Goal: Task Accomplishment & Management: Use online tool/utility

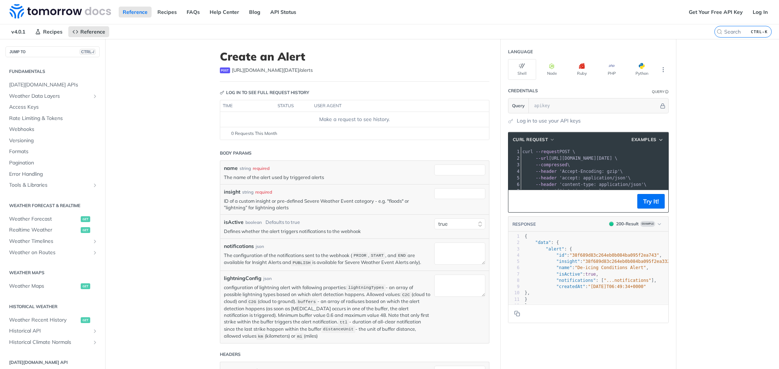
select select "true"
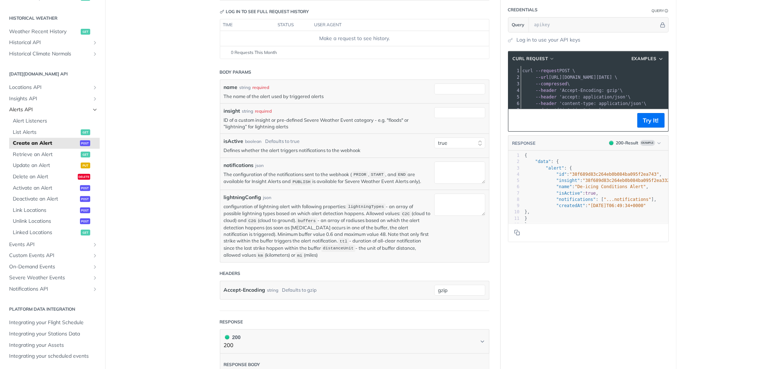
click at [92, 111] on icon "Hide subpages for Alerts API" at bounding box center [95, 110] width 6 height 6
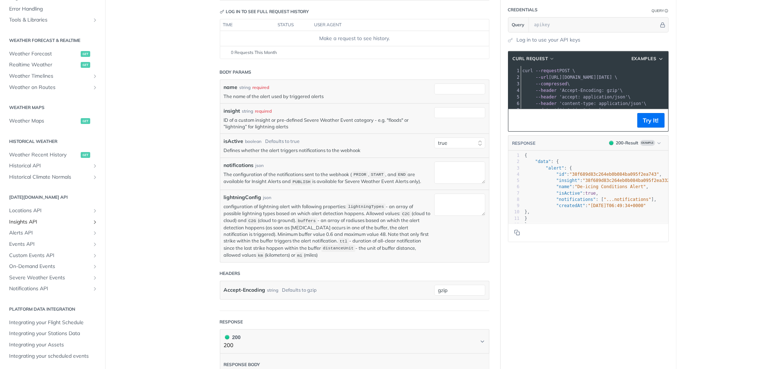
click at [92, 219] on icon "Show subpages for Insights API" at bounding box center [95, 222] width 6 height 6
click at [53, 243] on span "List Insights" at bounding box center [46, 244] width 66 height 7
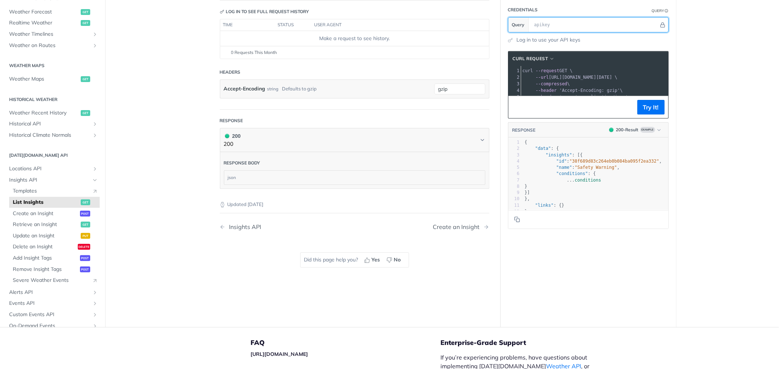
click at [548, 27] on input "text" at bounding box center [594, 25] width 128 height 15
paste input "Gcyz6ypPHRNAAzVP0G8kwxd8eC7MakK5"
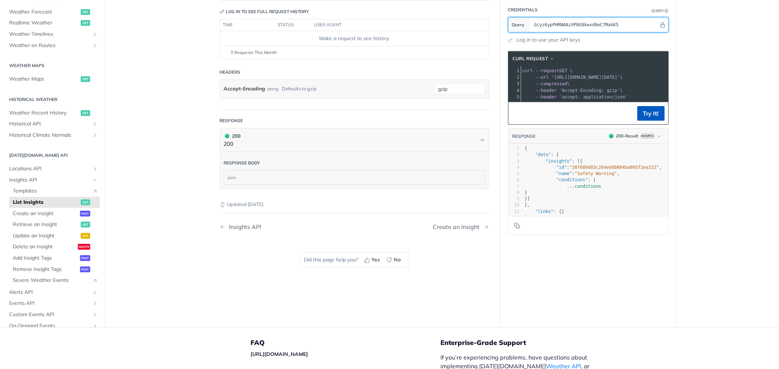
type input "Gcyz6ypPHRNAAzVP0G8kwxd8eC7MakK5"
click at [651, 121] on button "Try It!" at bounding box center [650, 113] width 27 height 15
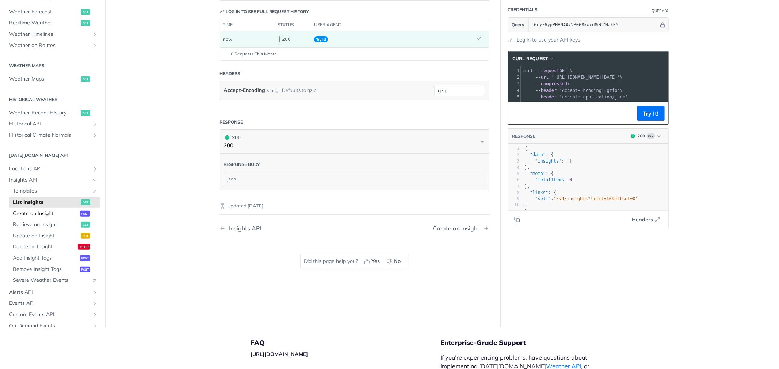
click at [26, 212] on span "Create an Insight" at bounding box center [45, 213] width 65 height 7
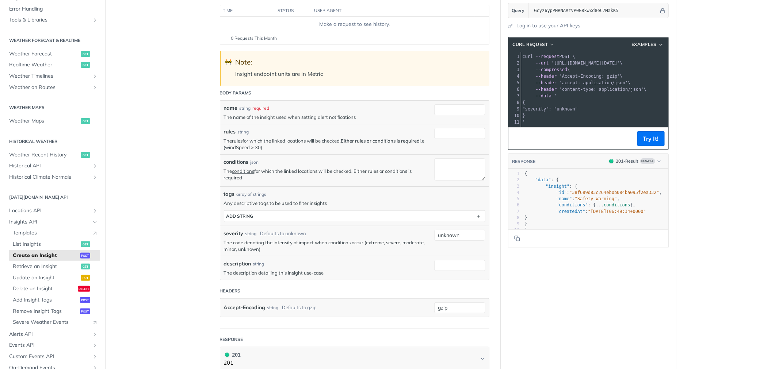
scroll to position [81, 0]
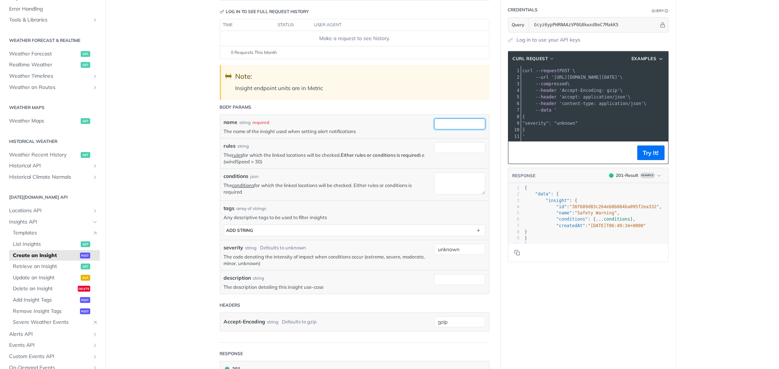
click at [447, 120] on input "name" at bounding box center [459, 124] width 51 height 11
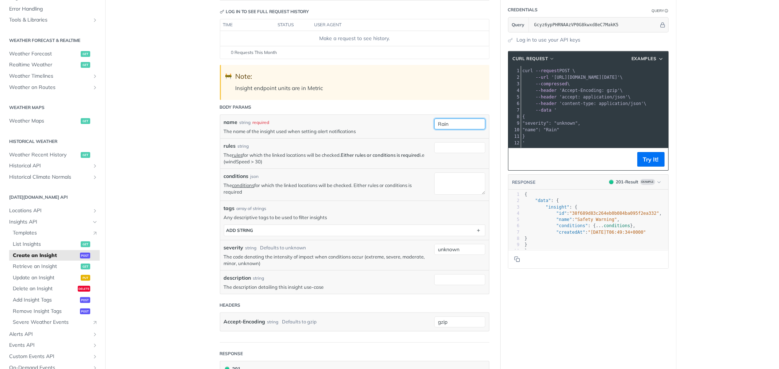
type input "Rain"
click at [364, 112] on header "Body Params" at bounding box center [354, 107] width 269 height 15
click at [237, 154] on link "rules" at bounding box center [237, 155] width 11 height 6
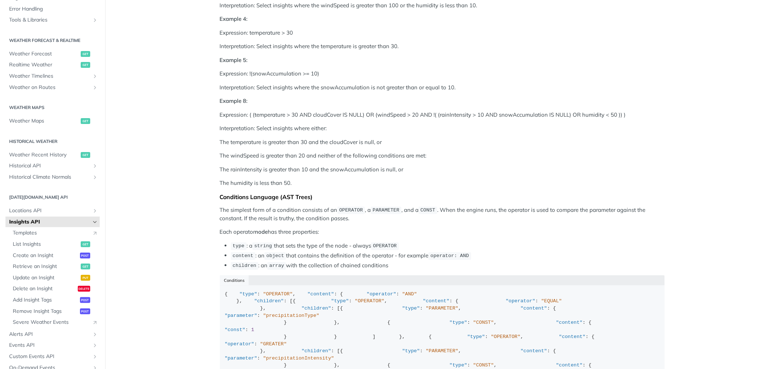
scroll to position [568, 0]
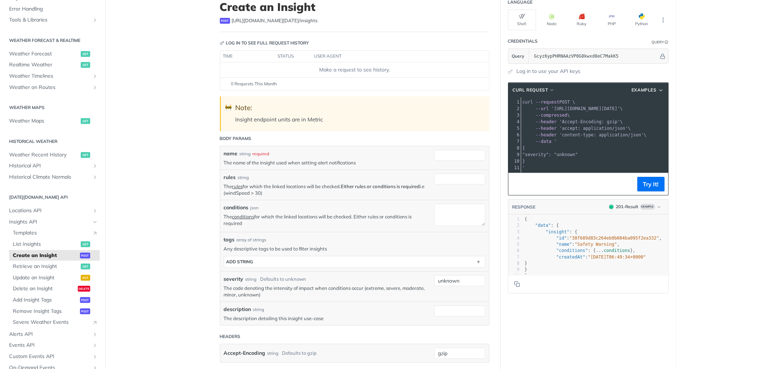
scroll to position [47, 0]
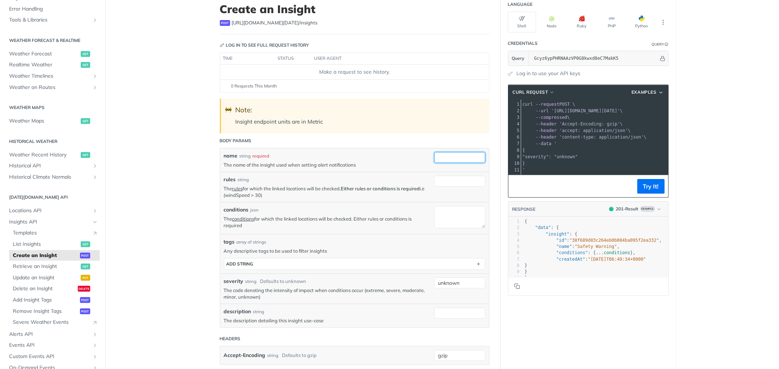
click at [442, 158] on input "name" at bounding box center [459, 157] width 51 height 11
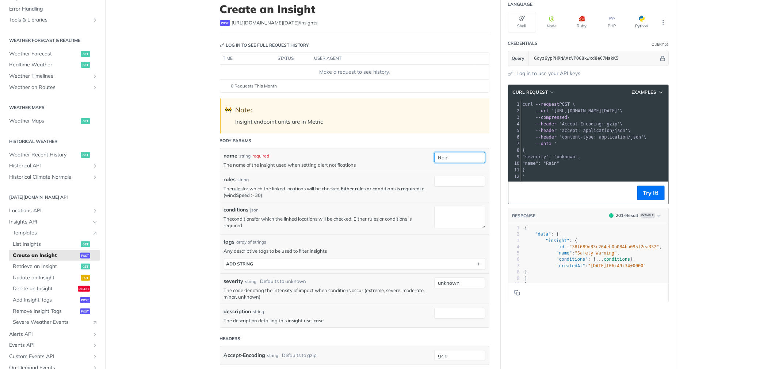
type input "Rain"
click at [246, 219] on link "conditions" at bounding box center [243, 219] width 22 height 6
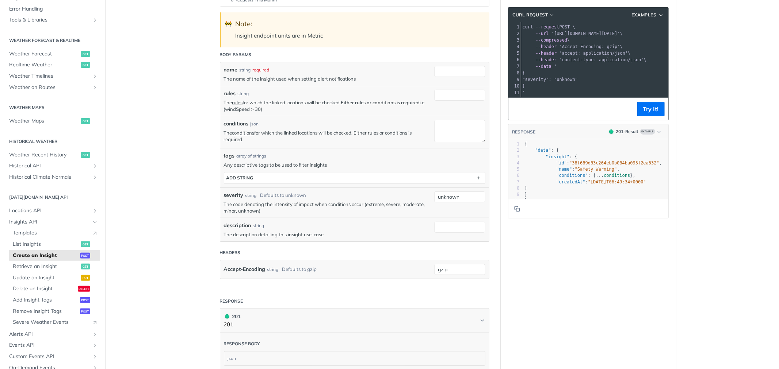
scroll to position [129, 0]
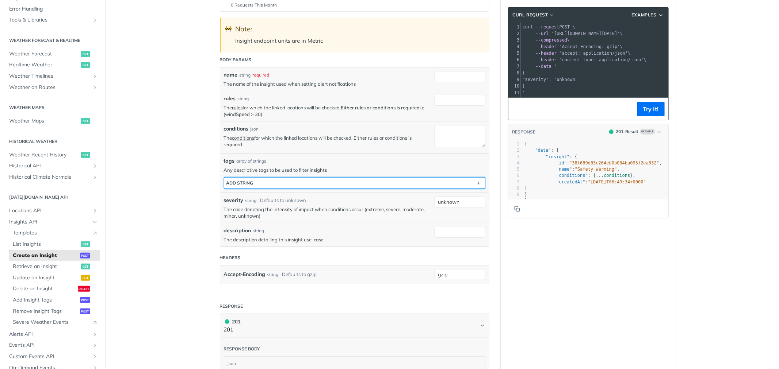
click at [380, 180] on button "ADD string" at bounding box center [354, 183] width 261 height 11
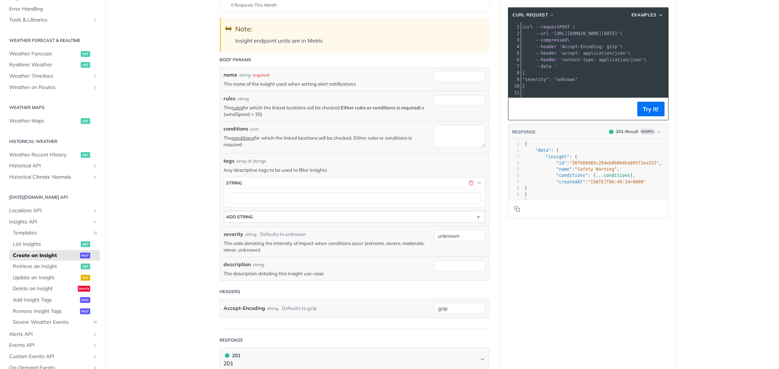
click at [468, 181] on button "button" at bounding box center [471, 183] width 7 height 7
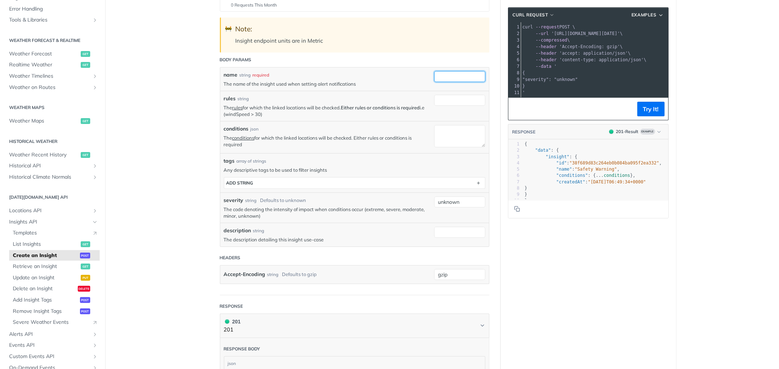
click at [439, 76] on input "name" at bounding box center [459, 76] width 51 height 11
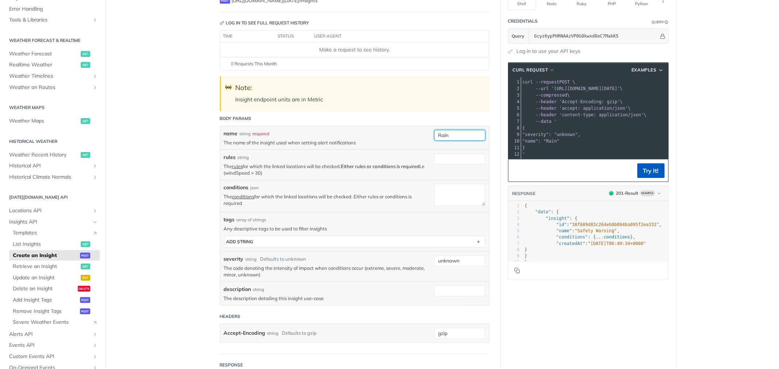
scroll to position [7, 0]
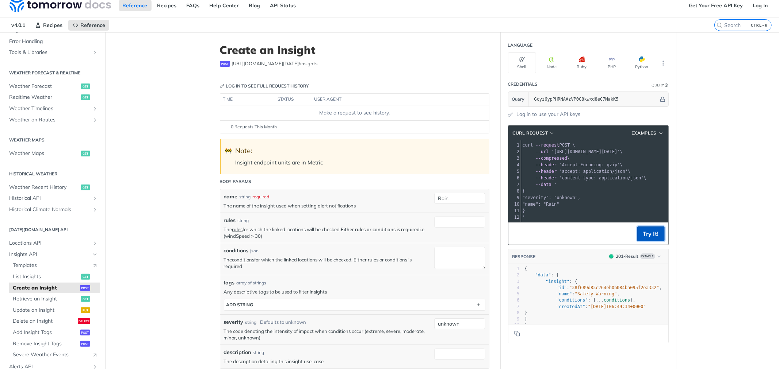
click at [646, 235] on button "Try It!" at bounding box center [650, 234] width 27 height 15
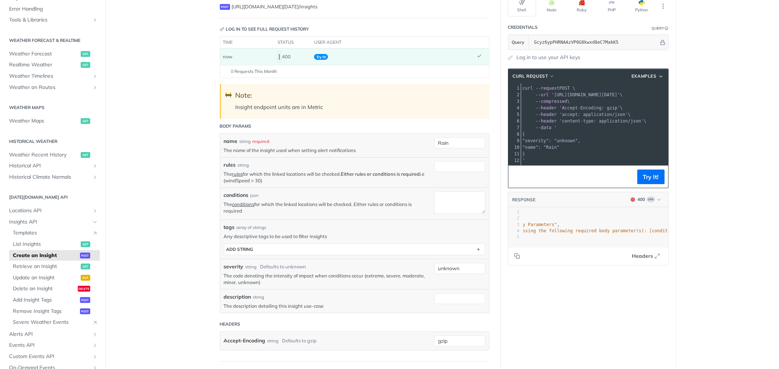
scroll to position [47, 0]
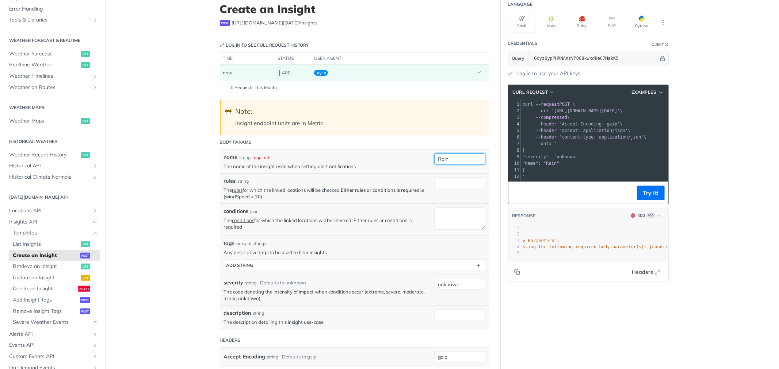
click at [438, 161] on input "Rain" at bounding box center [459, 159] width 51 height 11
click at [434, 160] on input "Rain" at bounding box center [459, 159] width 51 height 11
type input "rain"
drag, startPoint x: 228, startPoint y: 199, endPoint x: 263, endPoint y: 196, distance: 35.2
click at [263, 196] on p "The rules for which the linked locations will be checked. Either rules or condi…" at bounding box center [327, 193] width 207 height 13
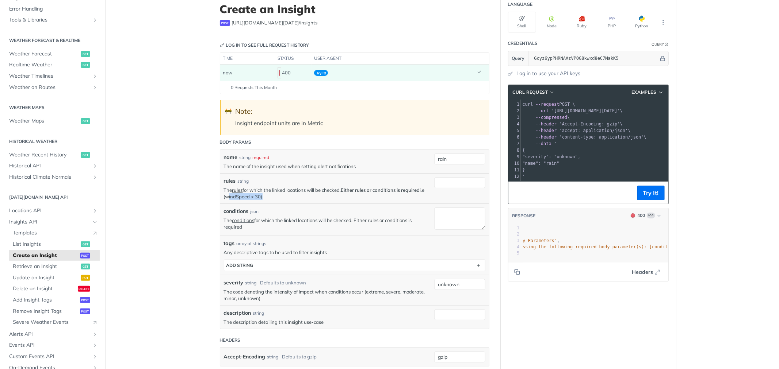
copy p "windSpeed > 30"
click at [450, 186] on input "rules" at bounding box center [459, 182] width 51 height 11
paste input "windSpeed > 30"
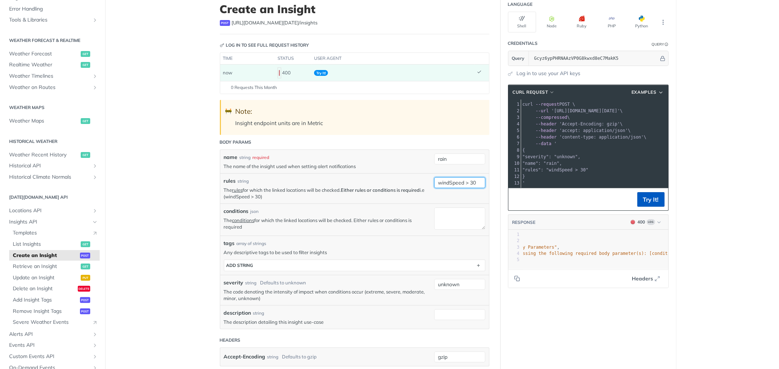
type input "windSpeed > 30"
click at [640, 207] on button "Try It!" at bounding box center [650, 199] width 27 height 15
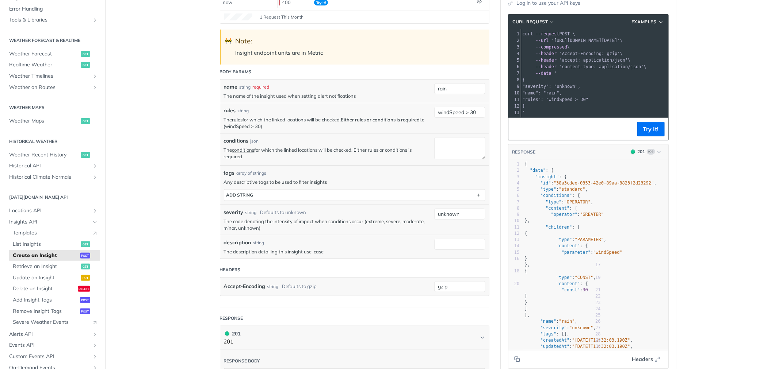
scroll to position [129, 0]
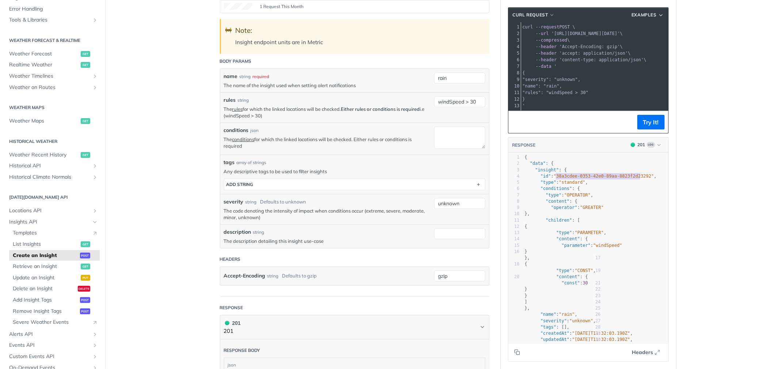
type textarea "38a3cdee-0353-42e0-89aa-8823f2d23292"
drag, startPoint x: 553, startPoint y: 183, endPoint x: 640, endPoint y: 182, distance: 87.3
click at [640, 179] on span ""38a3cdee-0353-42e0-89aa-8823f2d23292"" at bounding box center [603, 176] width 100 height 5
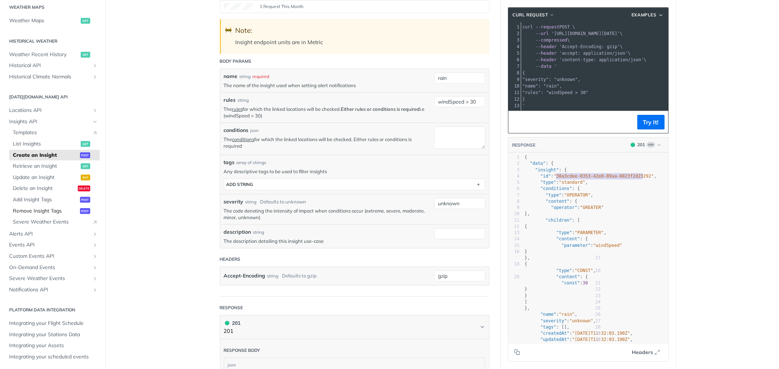
scroll to position [227, 0]
click at [92, 231] on icon "Show subpages for Alerts API" at bounding box center [95, 234] width 6 height 6
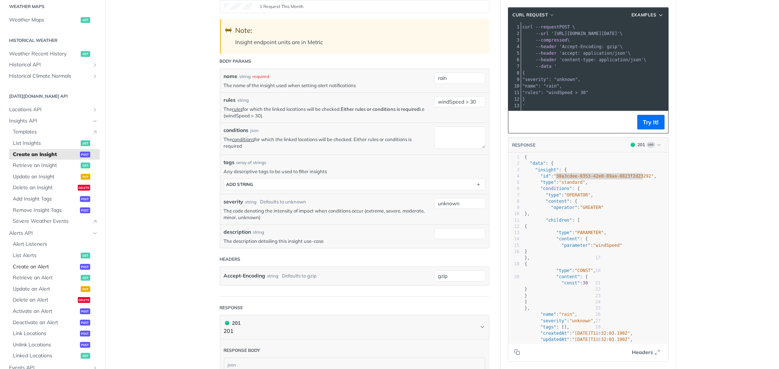
click at [41, 265] on span "Create an Alert" at bounding box center [45, 267] width 65 height 7
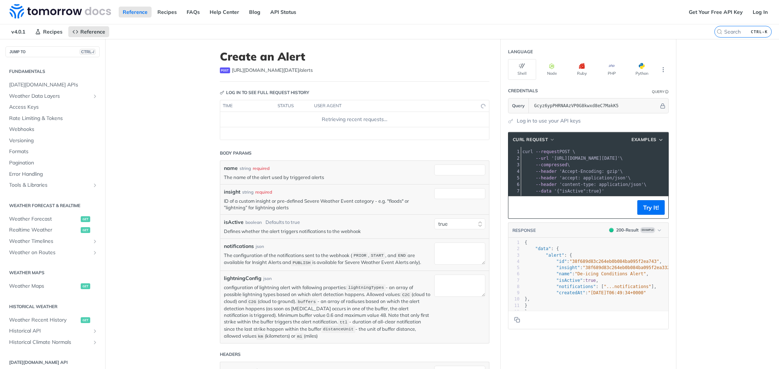
select select "true"
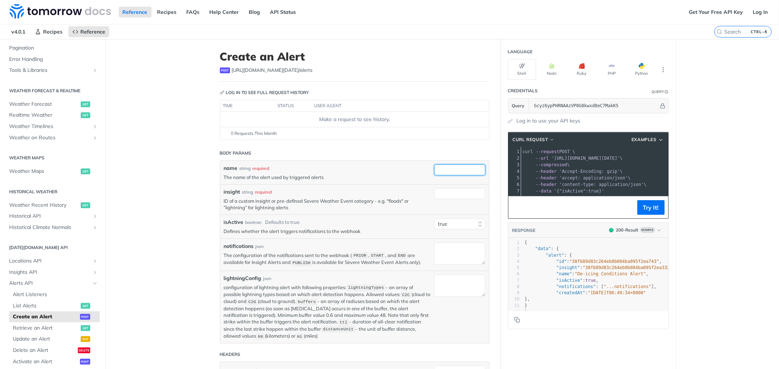
click at [442, 172] on input "name" at bounding box center [459, 170] width 51 height 11
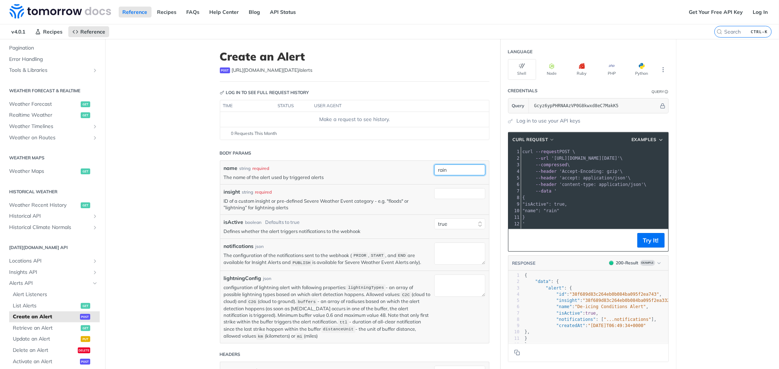
type input "rain"
click at [336, 169] on div "name string required" at bounding box center [327, 169] width 207 height 8
click at [435, 196] on input "insight" at bounding box center [459, 193] width 51 height 11
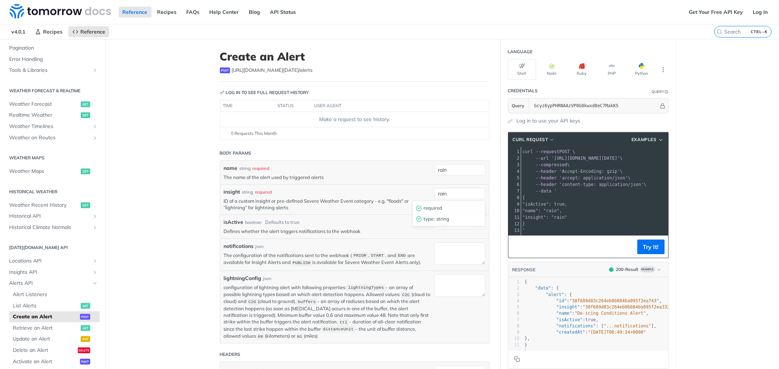
click at [405, 170] on div "name string required" at bounding box center [327, 169] width 207 height 8
click at [641, 251] on button "Try It!" at bounding box center [650, 247] width 27 height 15
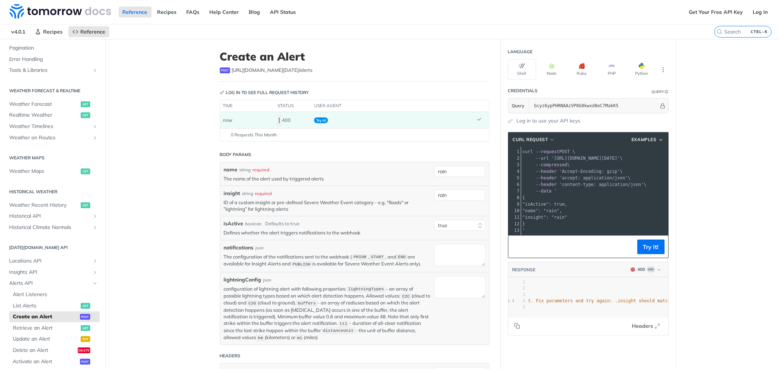
scroll to position [0, 0]
click at [437, 195] on input "rain" at bounding box center [459, 195] width 51 height 11
paste input "38a3cdee-0353-42e0-89aa-8823f2d23292"
type input "38a3cdee-0353-42e0-89aa-8823f2d23292"
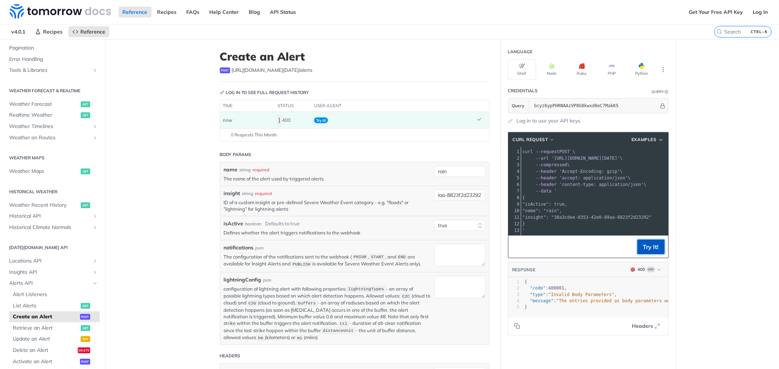
click at [639, 254] on button "Try It!" at bounding box center [650, 247] width 27 height 15
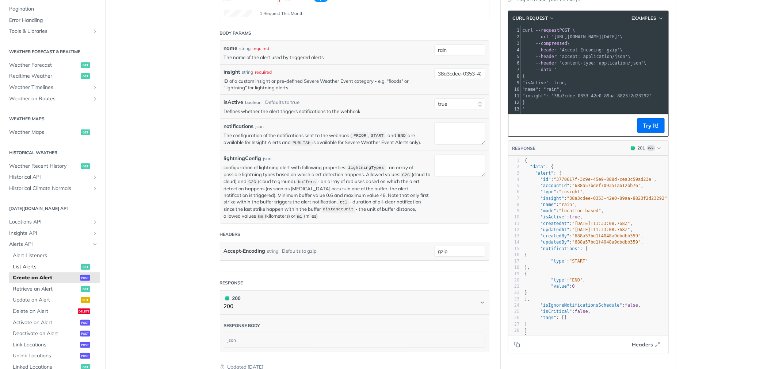
click at [20, 265] on span "List Alerts" at bounding box center [46, 267] width 66 height 7
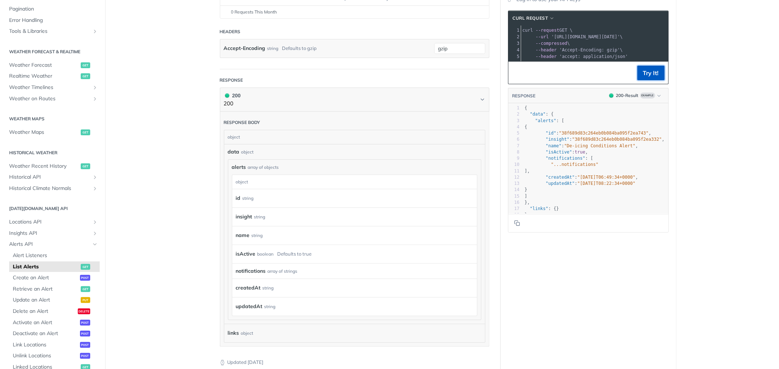
click at [647, 80] on button "Try It!" at bounding box center [650, 73] width 27 height 15
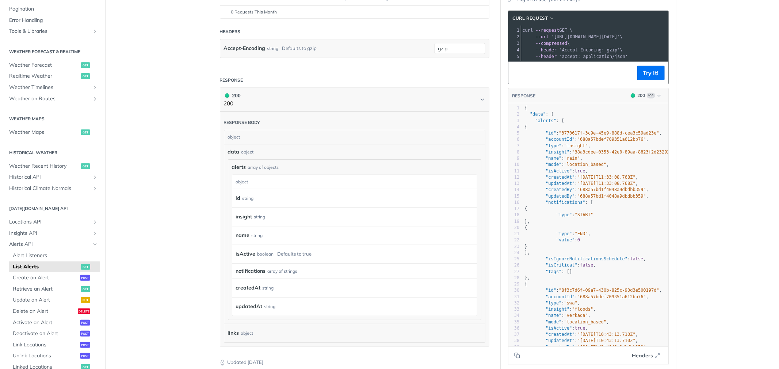
click at [523, 142] on pre ""accountId" : "688a57bdef709351a612bb76" ," at bounding box center [595, 140] width 145 height 6
click at [33, 287] on span "Retrieve an Alert" at bounding box center [46, 289] width 66 height 7
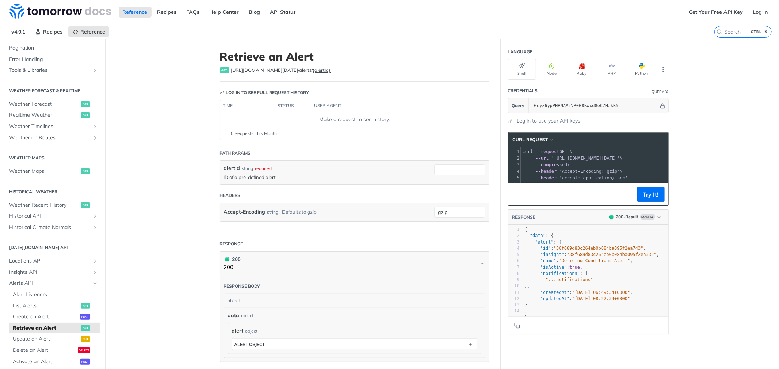
scroll to position [41, 0]
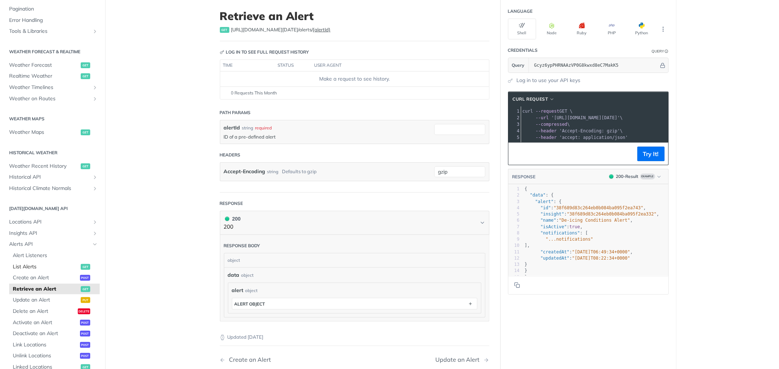
click at [33, 262] on link "List Alerts get" at bounding box center [54, 267] width 91 height 11
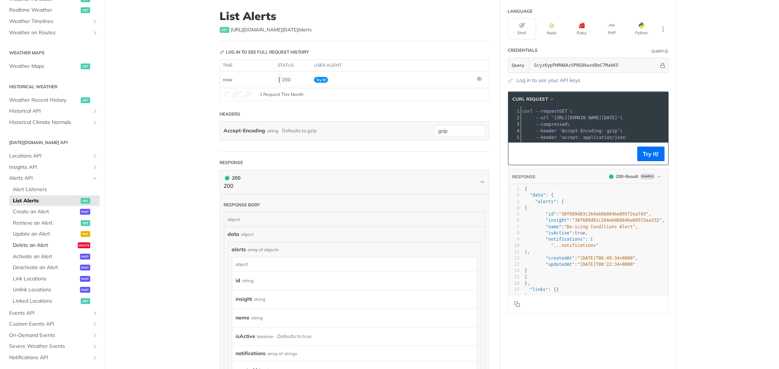
scroll to position [196, 0]
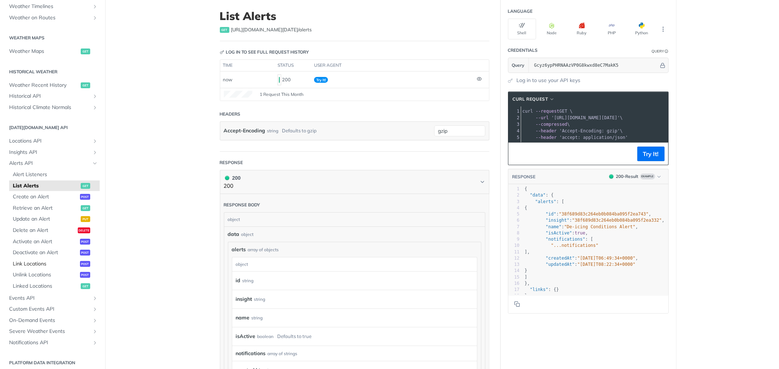
click at [37, 267] on link "Link Locations post" at bounding box center [54, 264] width 91 height 11
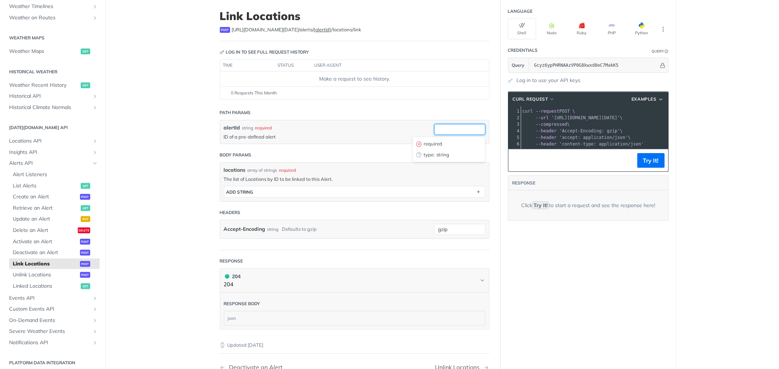
click at [441, 133] on input "alertId" at bounding box center [459, 129] width 51 height 11
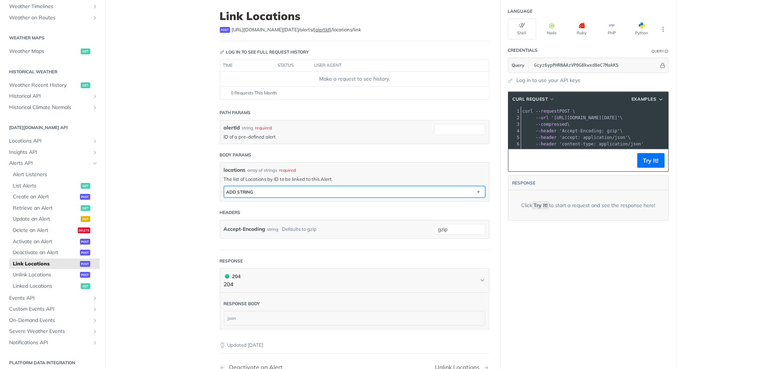
click at [433, 192] on button "ADD string" at bounding box center [354, 192] width 261 height 11
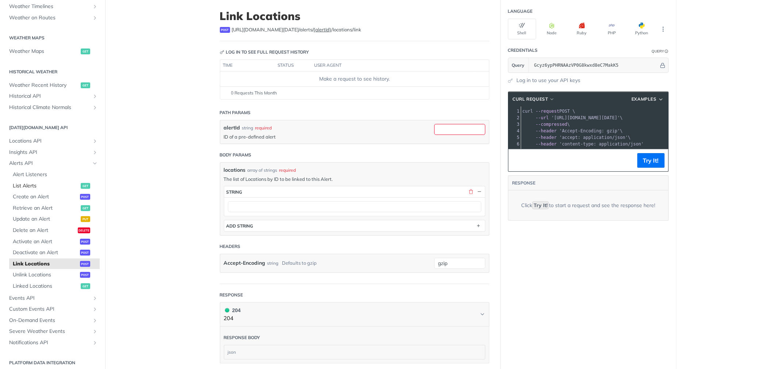
click at [19, 185] on span "List Alerts" at bounding box center [46, 186] width 66 height 7
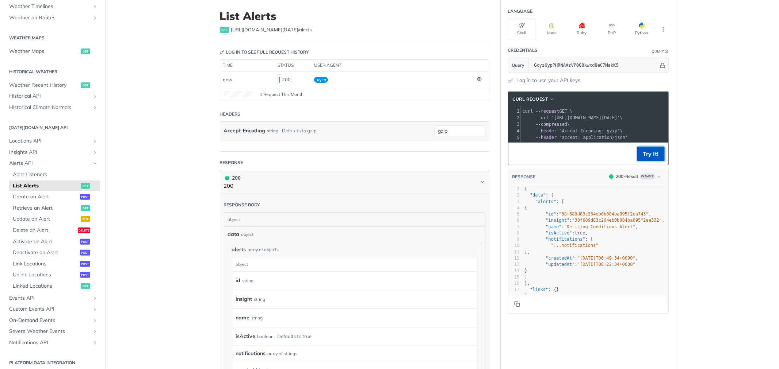
click at [655, 161] on button "Try It!" at bounding box center [650, 154] width 27 height 15
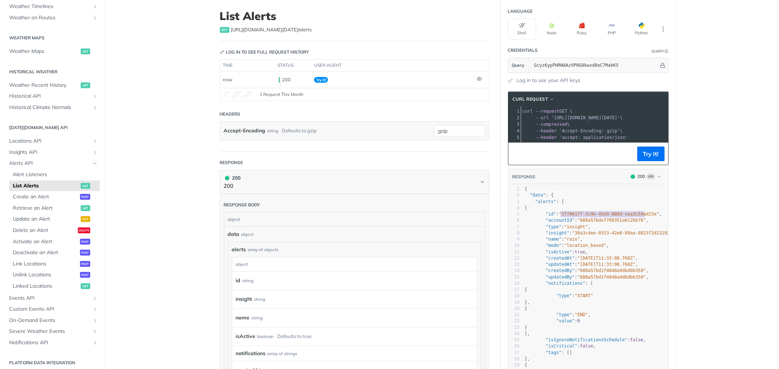
type textarea "3770617f-3c9e-45e9-888d-cea3c59ad23e"
drag, startPoint x: 557, startPoint y: 219, endPoint x: 644, endPoint y: 223, distance: 86.6
click at [644, 217] on span ""3770617f-3c9e-45e9-888d-cea3c59ad23e"" at bounding box center [609, 214] width 100 height 5
click at [26, 266] on span "Link Locations" at bounding box center [45, 264] width 65 height 7
click at [24, 203] on link "Retrieve an Alert get" at bounding box center [54, 208] width 91 height 11
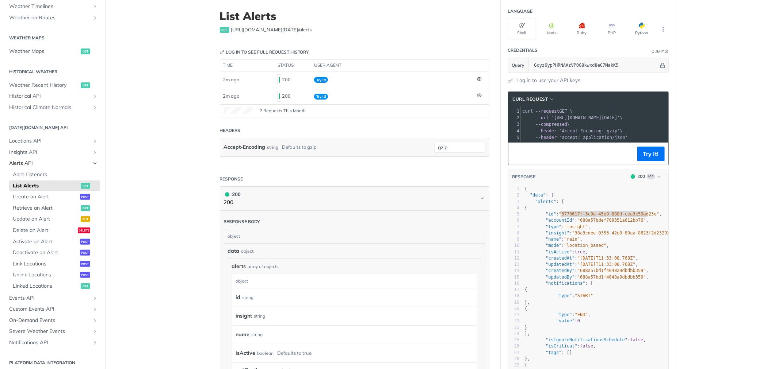
click at [92, 164] on icon "Hide subpages for Alerts API" at bounding box center [95, 164] width 6 height 6
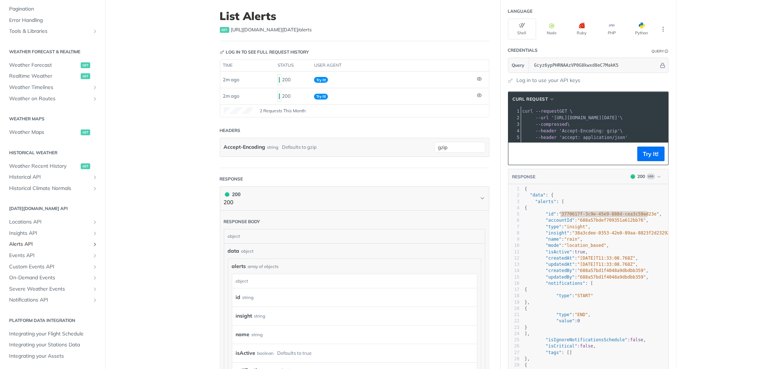
click at [92, 246] on icon "Show subpages for Alerts API" at bounding box center [95, 245] width 6 height 6
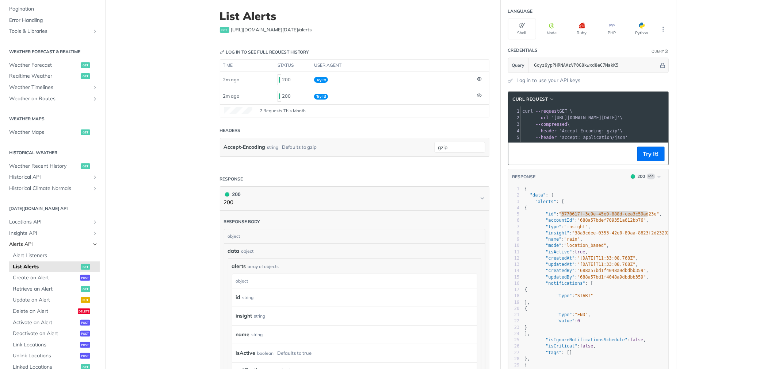
scroll to position [196, 0]
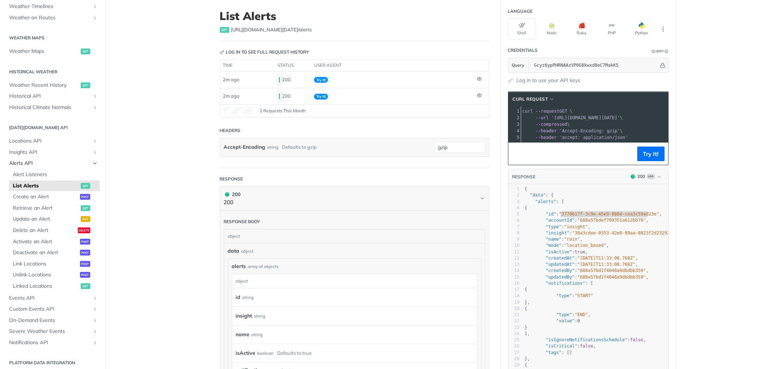
click at [92, 165] on button "Hide subpages for Alerts API" at bounding box center [95, 164] width 6 height 6
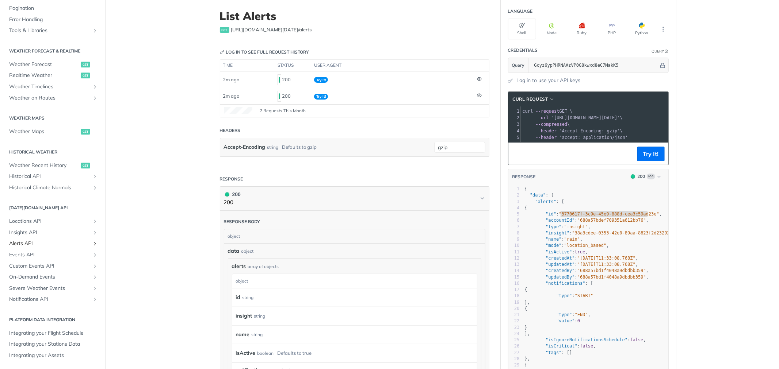
scroll to position [115, 0]
click at [92, 254] on icon "Show subpages for Events API" at bounding box center [95, 256] width 6 height 6
click at [38, 264] on span "Retrieve Events (Basic)" at bounding box center [41, 267] width 57 height 7
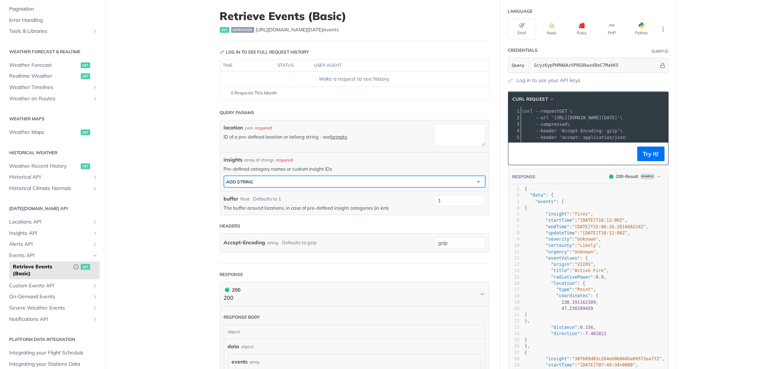
click at [407, 183] on button "ADD string" at bounding box center [354, 181] width 261 height 11
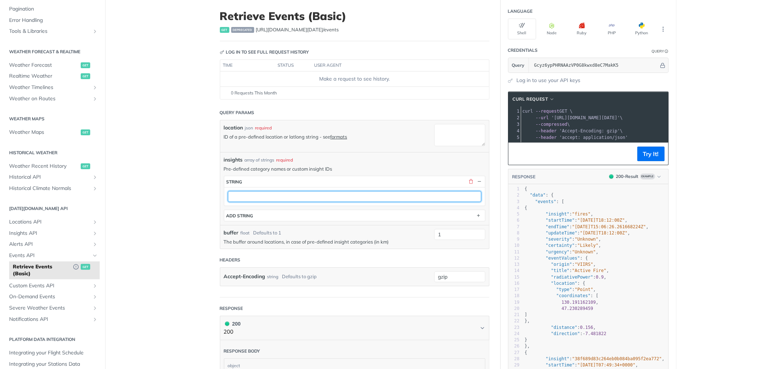
click at [331, 199] on input "text" at bounding box center [354, 196] width 253 height 11
paste input "38a3cdee-0353-42e0-89aa-8823f2d23292"
type input "38a3cdee-0353-42e0-89aa-8823f2d23292"
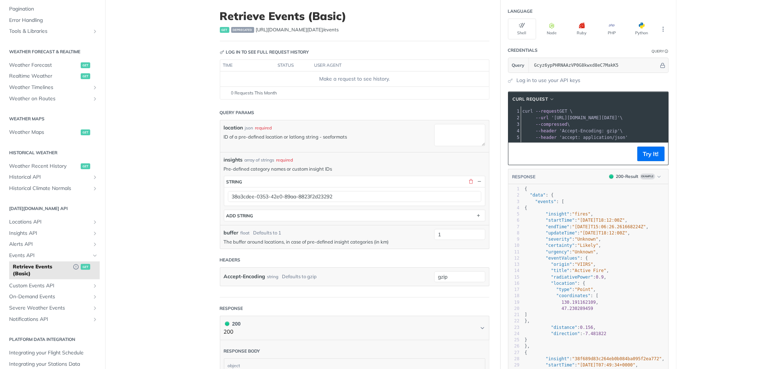
click at [340, 137] on link "formats" at bounding box center [338, 137] width 17 height 6
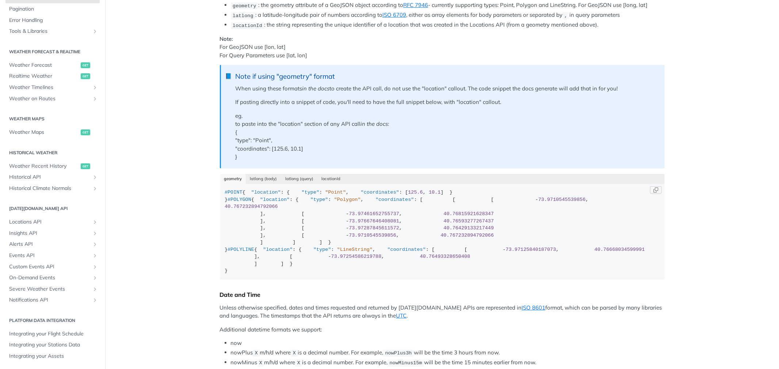
scroll to position [125, 0]
click at [256, 179] on button "latlong (body)" at bounding box center [263, 179] width 35 height 10
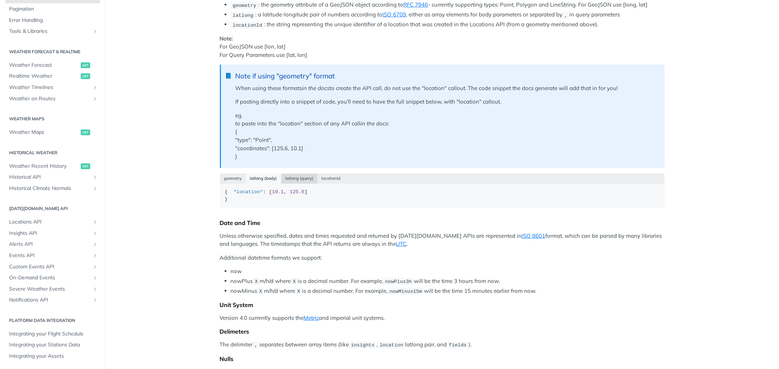
click at [286, 178] on button "latlong (query)" at bounding box center [299, 179] width 37 height 10
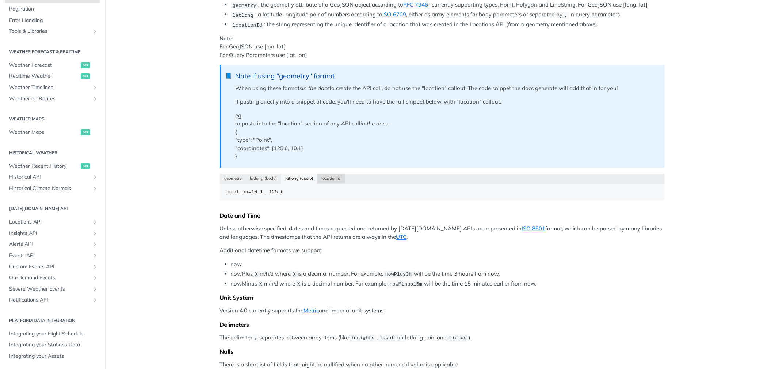
click at [329, 181] on button "locationId" at bounding box center [330, 179] width 27 height 10
click at [269, 195] on span ""5e82fb82b66492001218aaf3"" at bounding box center [307, 191] width 77 height 5
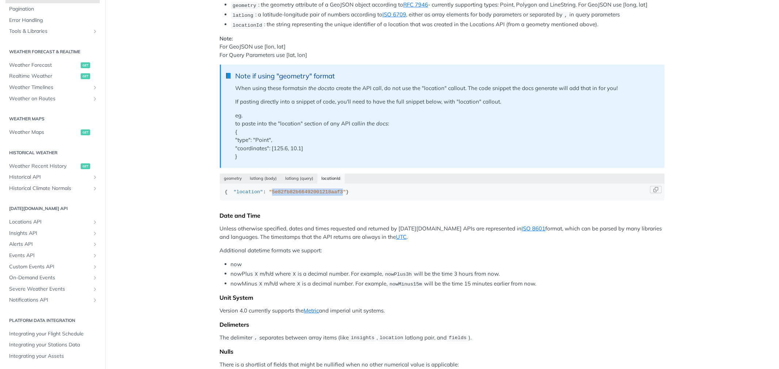
drag, startPoint x: 262, startPoint y: 198, endPoint x: 327, endPoint y: 196, distance: 65.4
click at [327, 195] on span ""5e82fb82b66492001218aaf3"" at bounding box center [307, 191] width 77 height 5
copy span "5e82fb82b66492001218aaf3"
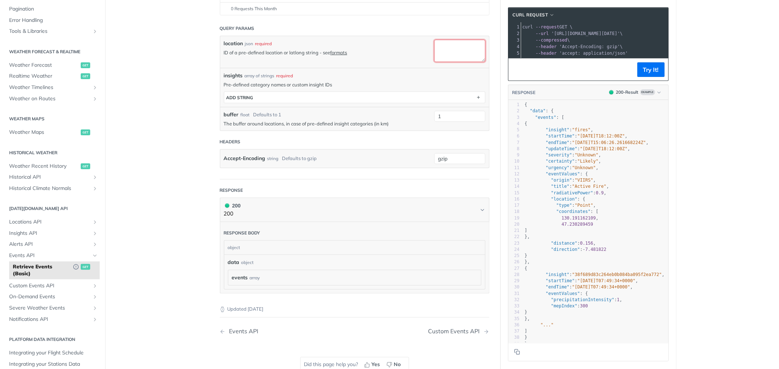
click at [454, 48] on textarea "location" at bounding box center [459, 51] width 51 height 22
paste textarea "5e82fb82b66492001218aaf3"
type textarea "5e82fb82b66492001218aaf3"
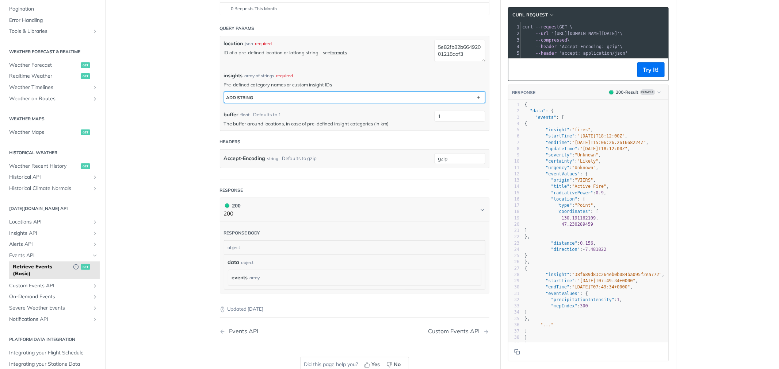
click at [424, 95] on button "ADD string" at bounding box center [354, 97] width 261 height 11
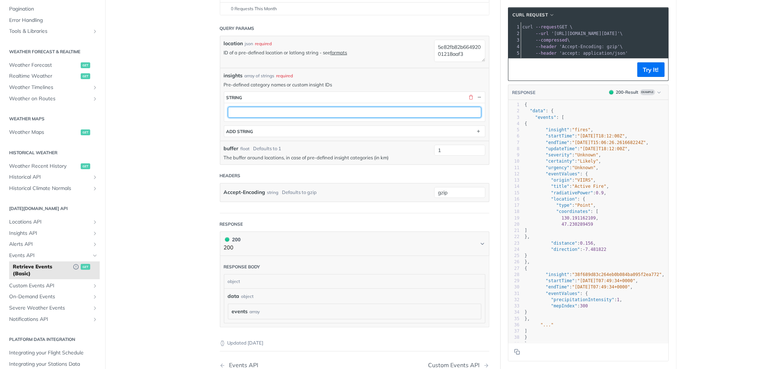
click at [324, 115] on input "text" at bounding box center [354, 112] width 253 height 11
paste input "38a3cdee-0353-42e0-89aa-8823f2d23292"
type input "38a3cdee-0353-42e0-89aa-8823f2d23292"
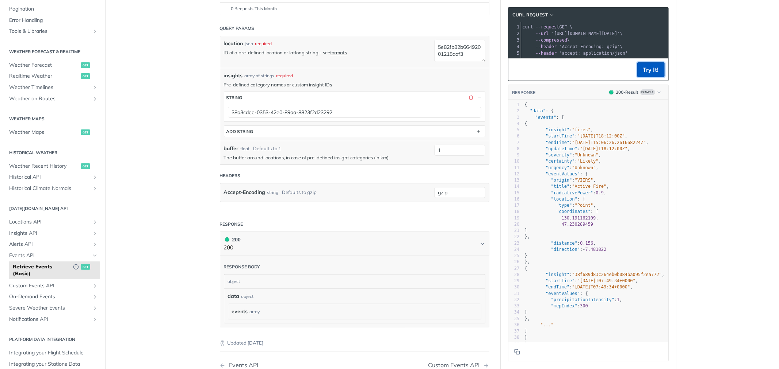
click at [644, 75] on button "Try It!" at bounding box center [650, 69] width 27 height 15
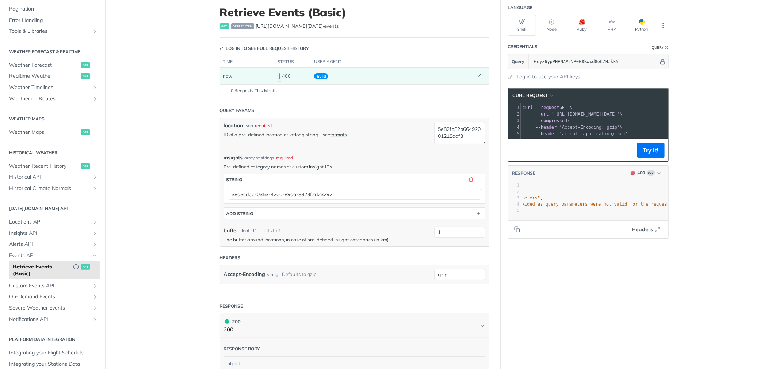
scroll to position [44, 0]
click at [549, 20] on icon "button" at bounding box center [552, 22] width 6 height 6
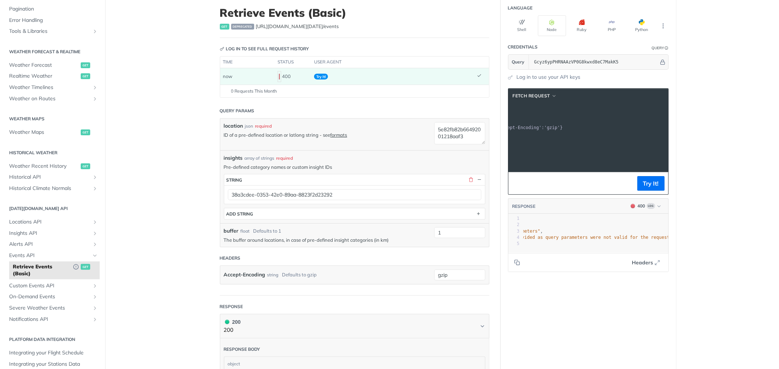
scroll to position [0, 6]
click at [92, 257] on icon "Hide subpages for Events API" at bounding box center [95, 256] width 6 height 6
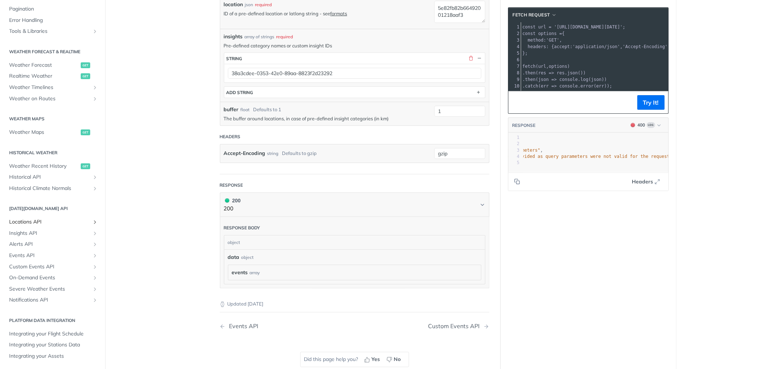
click at [92, 223] on icon "Show subpages for Locations API" at bounding box center [95, 222] width 6 height 6
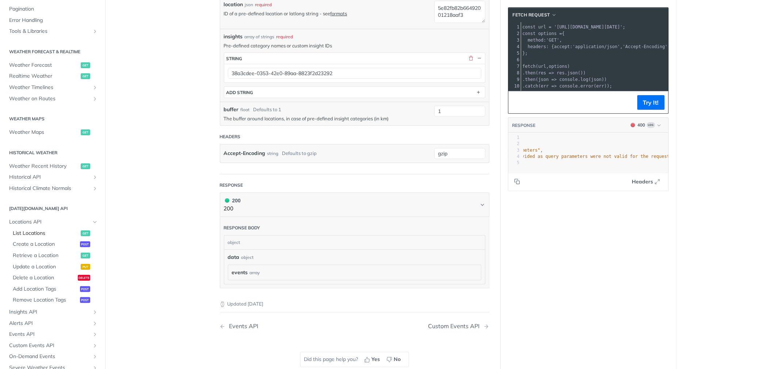
click at [41, 235] on span "List Locations" at bounding box center [46, 233] width 66 height 7
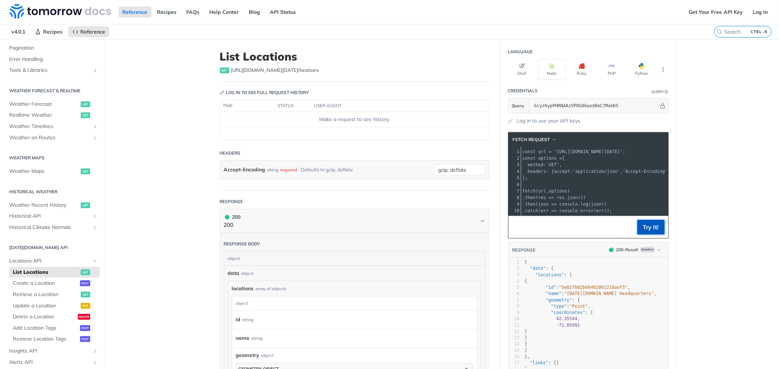
click at [645, 232] on button "Try It!" at bounding box center [650, 227] width 27 height 15
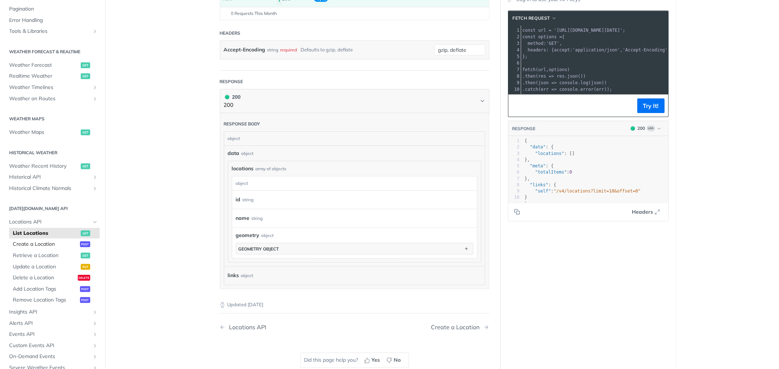
click at [30, 244] on span "Create a Location" at bounding box center [45, 244] width 65 height 7
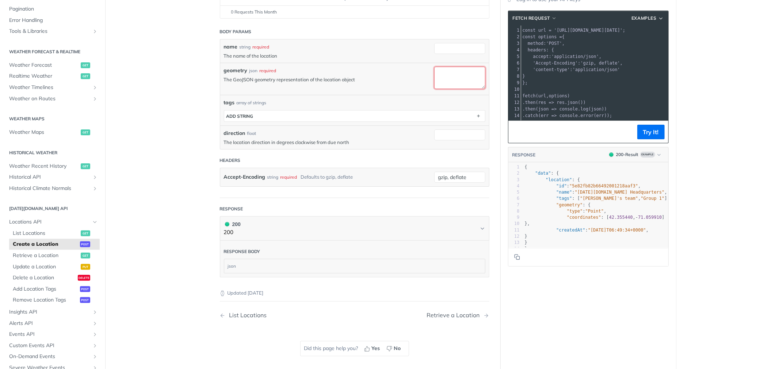
click at [450, 79] on textarea "geometry" at bounding box center [459, 78] width 51 height 22
paste textarea "5e82fb82b66492001218aaf3"
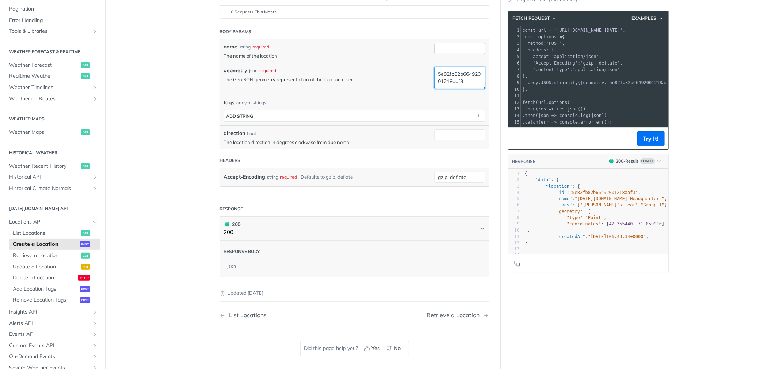
type textarea "5e82fb82b66492001218aaf3"
click at [448, 50] on input "name" at bounding box center [459, 48] width 51 height 11
type input "lahore"
click at [649, 137] on button "Try It!" at bounding box center [650, 138] width 27 height 15
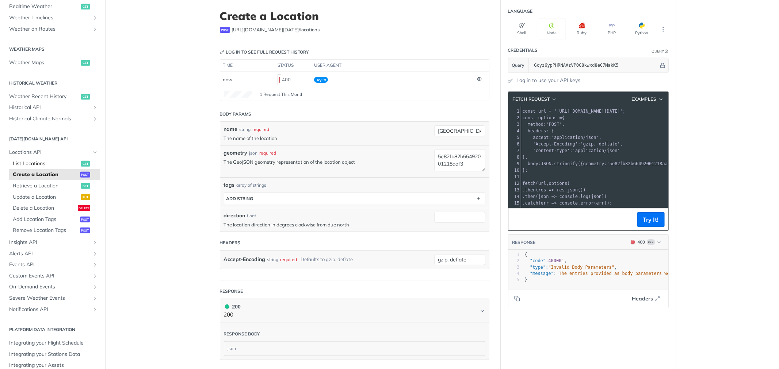
scroll to position [194, 0]
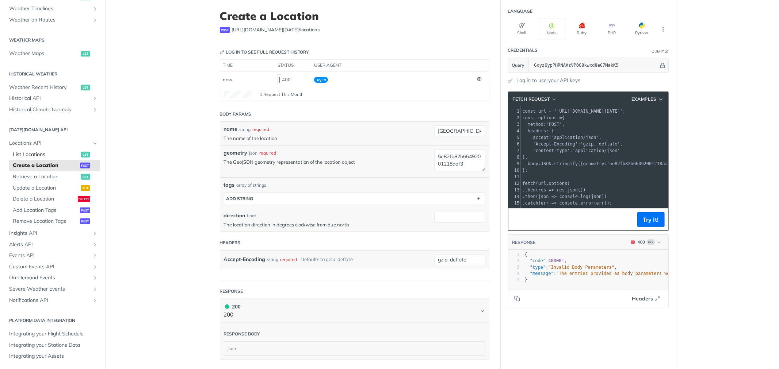
click at [92, 231] on icon "Show subpages for Insights API" at bounding box center [95, 234] width 6 height 6
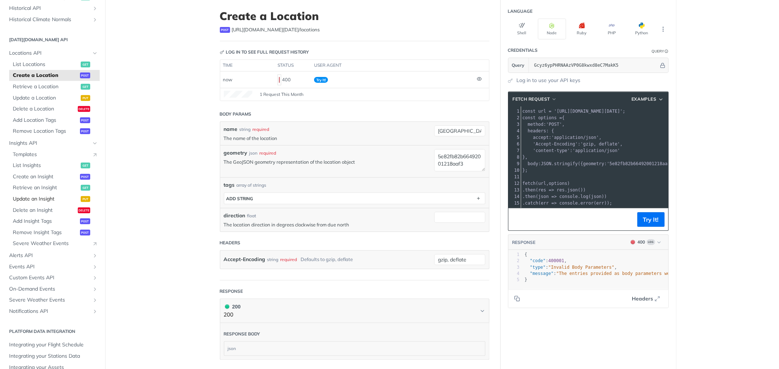
scroll to position [295, 0]
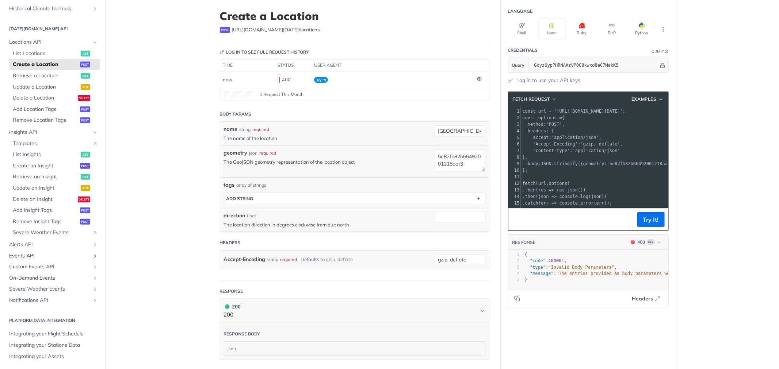
click at [92, 253] on icon "Show subpages for Events API" at bounding box center [95, 256] width 6 height 6
click at [42, 262] on link "Retrieve Events (Basic) get" at bounding box center [54, 267] width 91 height 11
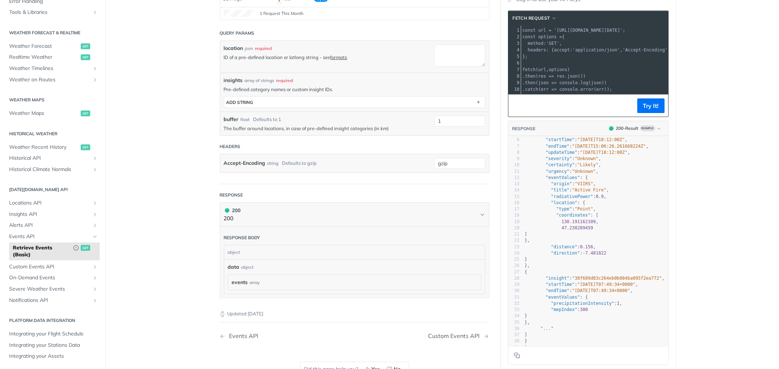
scroll to position [44, 0]
click at [92, 227] on icon "Show subpages for Alerts API" at bounding box center [95, 226] width 6 height 6
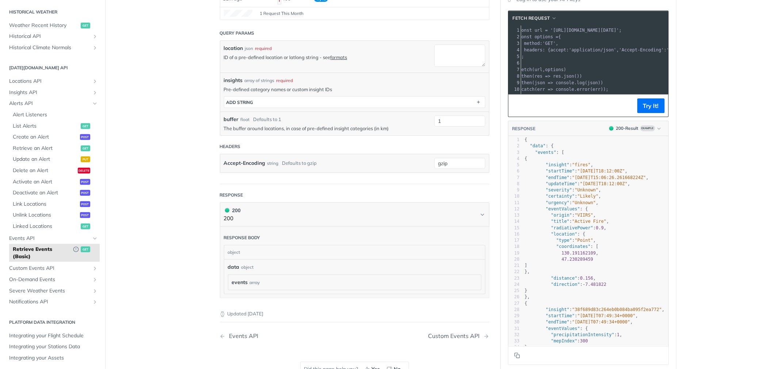
scroll to position [0, 0]
click at [92, 268] on icon "Show subpages for Custom Events API" at bounding box center [95, 269] width 6 height 6
click at [92, 268] on icon "Hide subpages for Custom Events API" at bounding box center [95, 269] width 6 height 6
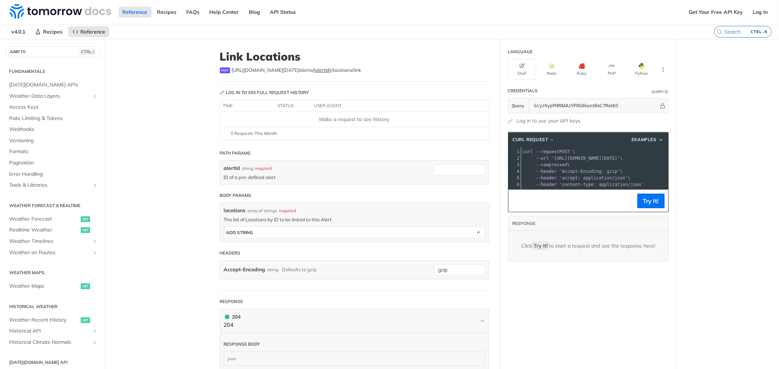
scroll to position [115, 0]
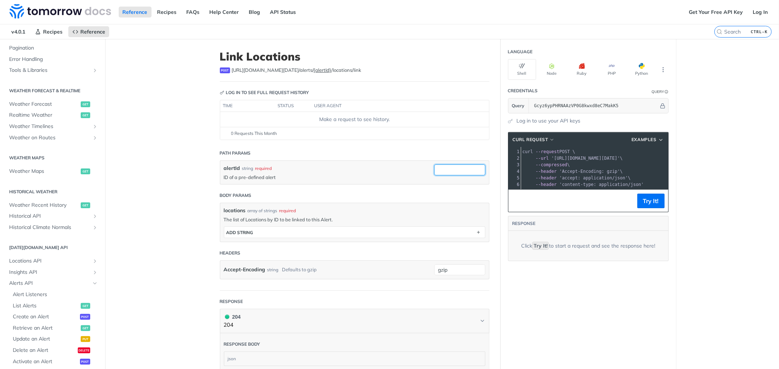
click at [452, 167] on input "alertId" at bounding box center [459, 170] width 51 height 11
paste input "3770617f-3c9e-45e9-888d-cea3c59ad23e"
type input "3770617f-3c9e-45e9-888d-cea3c59ad23e"
click at [641, 207] on button "Try It!" at bounding box center [650, 201] width 27 height 15
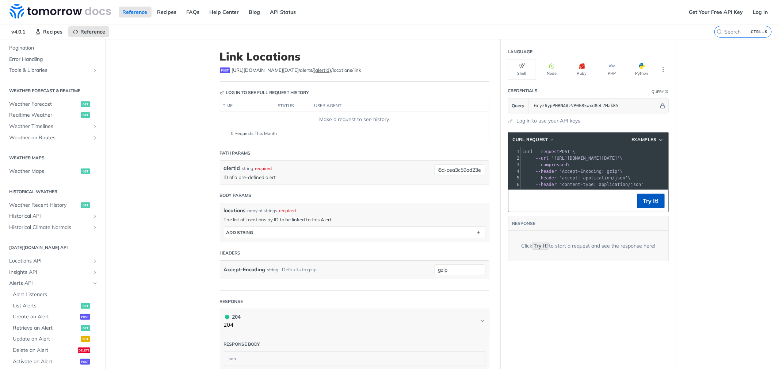
scroll to position [0, 0]
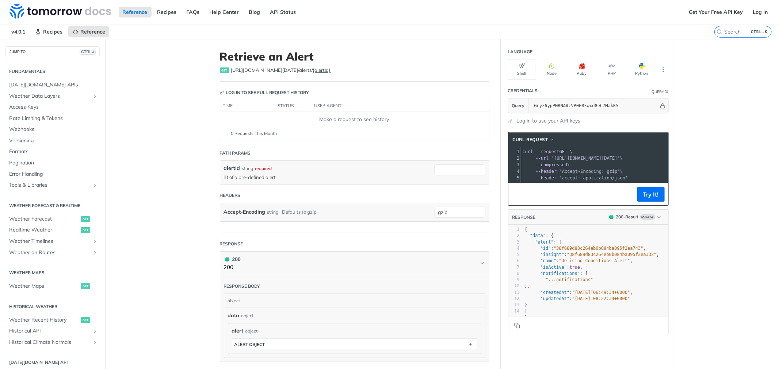
scroll to position [115, 0]
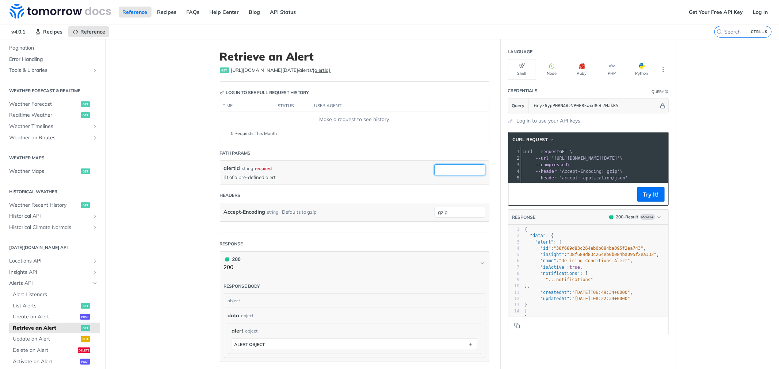
click at [434, 173] on input "alertId" at bounding box center [459, 170] width 51 height 11
paste input "3770617f-3c9e-45e9-888d-cea3c59ad23e"
type input "3770617f-3c9e-45e9-888d-cea3c59ad23e"
click at [651, 202] on button "Try It!" at bounding box center [650, 194] width 27 height 15
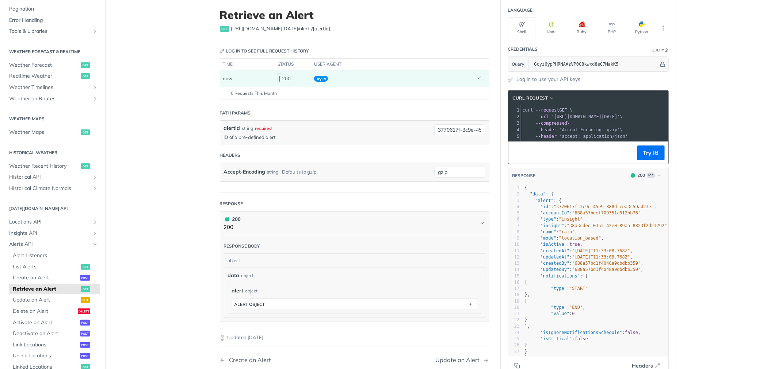
scroll to position [41, 0]
click at [28, 310] on span "Delete an Alert" at bounding box center [44, 311] width 63 height 7
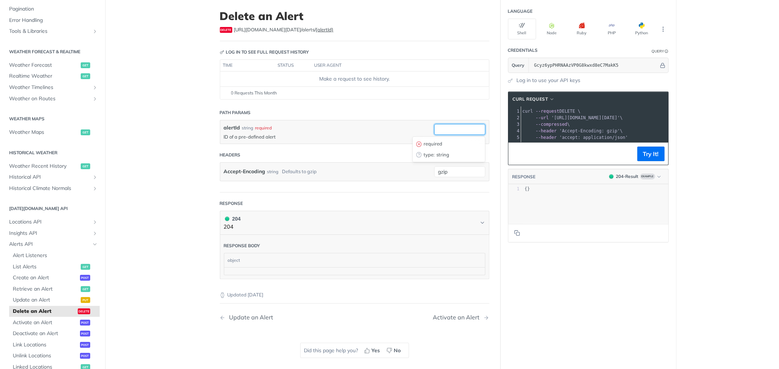
click at [451, 127] on input "alertId" at bounding box center [459, 129] width 51 height 11
click at [28, 322] on span "Activate an Alert" at bounding box center [45, 322] width 65 height 7
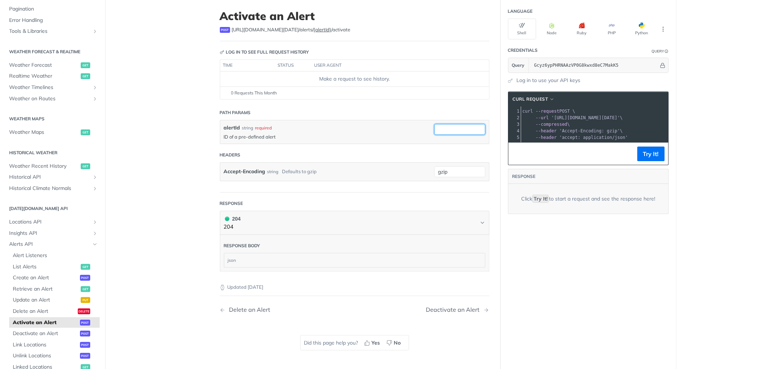
click at [448, 130] on input "alertId" at bounding box center [459, 129] width 51 height 11
paste input "3770617f-3c9e-45e9-888d-cea3c59ad23e"
type input "3770617f-3c9e-45e9-888d-cea3c59ad23e"
click at [637, 161] on button "Try It!" at bounding box center [650, 154] width 27 height 15
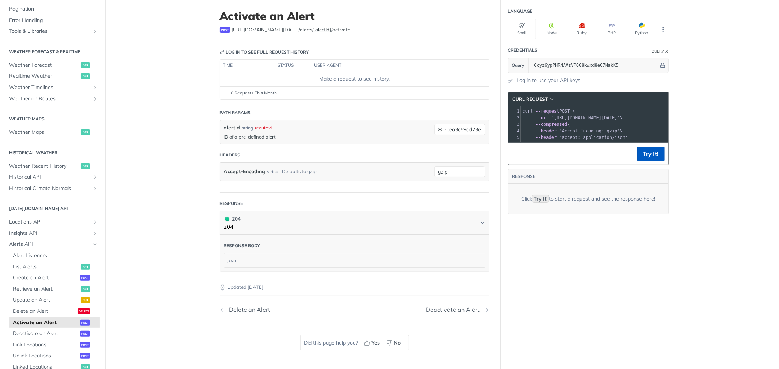
scroll to position [0, 0]
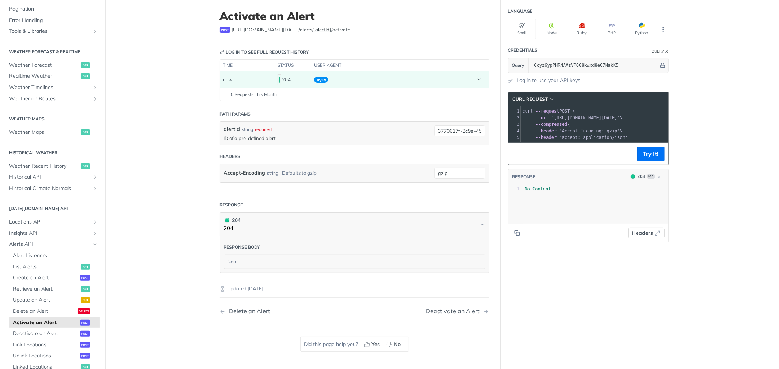
click at [652, 239] on button "Headers" at bounding box center [646, 233] width 37 height 11
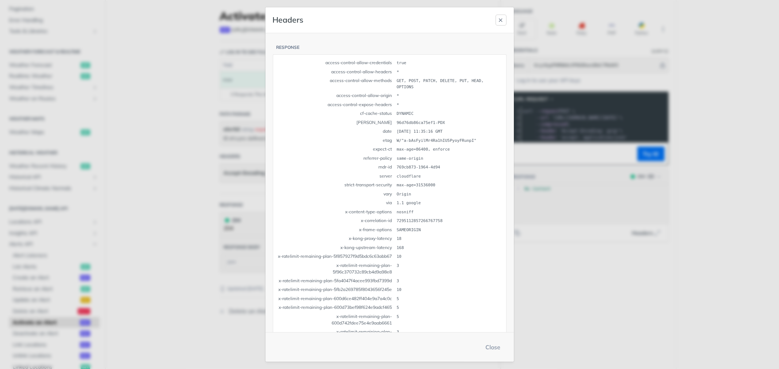
click at [500, 19] on icon "button" at bounding box center [501, 20] width 6 height 6
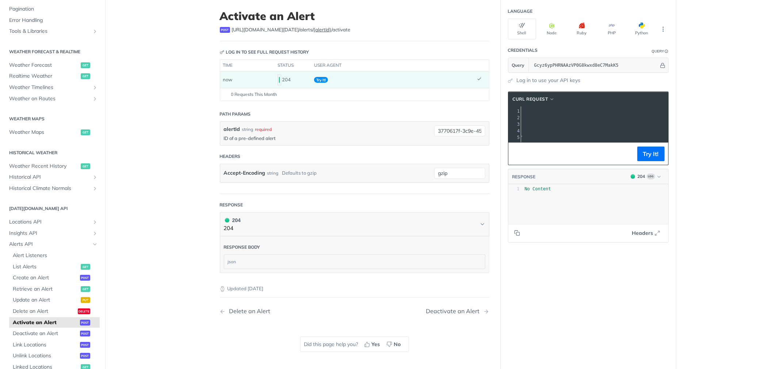
scroll to position [0, 110]
click at [463, 129] on input "3770617f-3c9e-45e9-888d-cea3c59ad23e" at bounding box center [459, 131] width 51 height 11
click at [464, 129] on input "3770617f-3c9e-45e9-888d-cea3c59ad23e" at bounding box center [459, 131] width 51 height 11
